Goal: Task Accomplishment & Management: Use online tool/utility

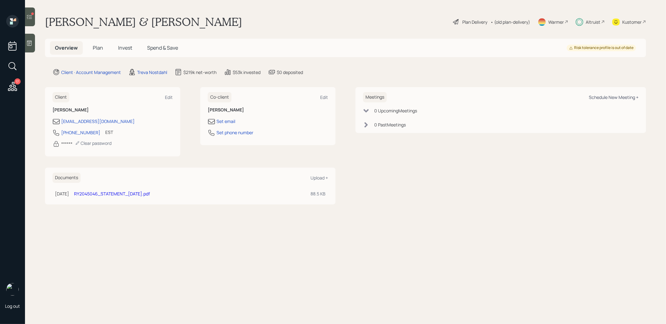
click at [606, 97] on div "Schedule New Meeting +" at bounding box center [614, 97] width 50 height 6
select select "8b79112e-3cfb-44f9-89e7-15267fe946c1"
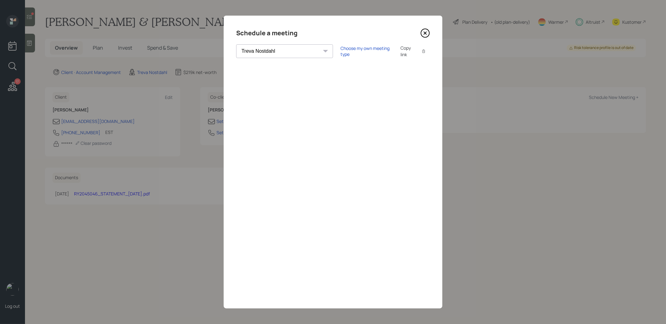
click at [426, 32] on icon at bounding box center [425, 32] width 9 height 9
